Goal: Transaction & Acquisition: Purchase product/service

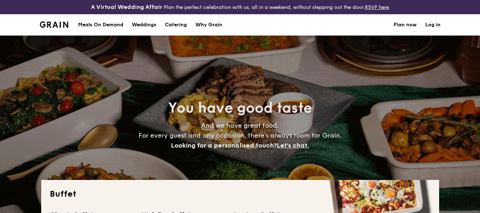
select select
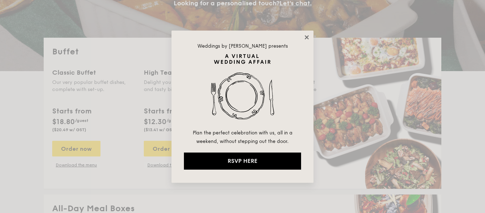
click at [306, 38] on icon at bounding box center [307, 37] width 4 height 4
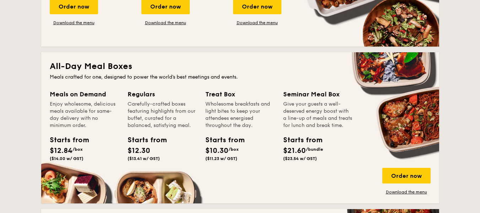
scroll to position [319, 0]
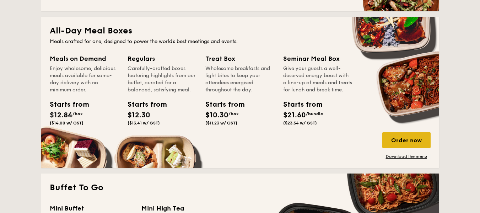
click at [400, 143] on div "Order now" at bounding box center [406, 140] width 48 height 16
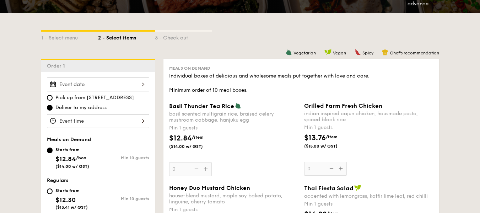
scroll to position [156, 0]
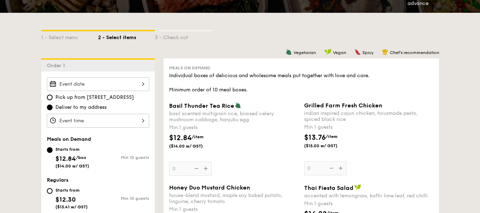
click at [99, 120] on div at bounding box center [98, 121] width 102 height 14
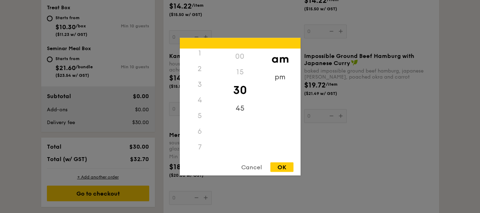
scroll to position [18, 0]
click at [281, 77] on div "pm" at bounding box center [280, 79] width 40 height 21
click at [199, 147] on div "11" at bounding box center [200, 149] width 40 height 16
click at [199, 153] on div "11" at bounding box center [200, 149] width 40 height 16
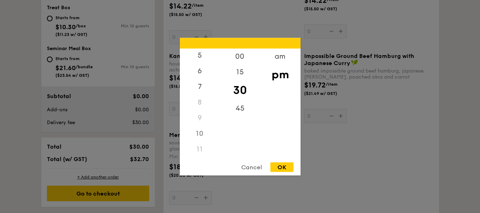
click at [197, 147] on div "11" at bounding box center [200, 149] width 40 height 16
click at [279, 58] on div "am" at bounding box center [280, 58] width 40 height 21
click at [199, 152] on div "11" at bounding box center [200, 156] width 40 height 21
click at [283, 167] on div "OK" at bounding box center [281, 167] width 23 height 10
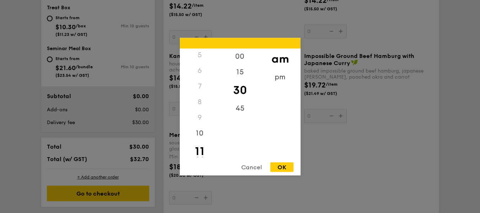
type input "11:30AM"
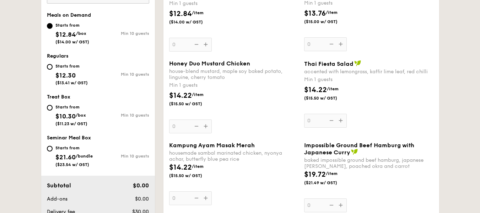
scroll to position [263, 0]
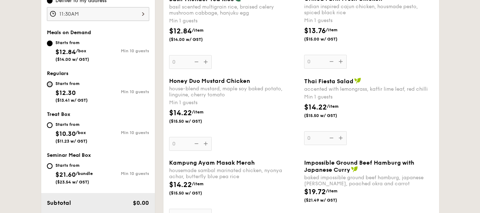
click at [51, 84] on input "Starts from $12.30 ($13.41 w/ GST) Min 10 guests" at bounding box center [50, 84] width 6 height 6
radio input "true"
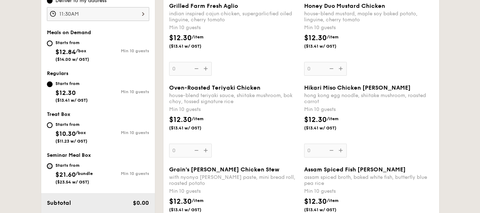
click at [52, 166] on input "Starts from $21.60 /bundle ($23.54 w/ GST) Min 10 guests" at bounding box center [50, 166] width 6 height 6
radio input "true"
